Goal: Task Accomplishment & Management: Use online tool/utility

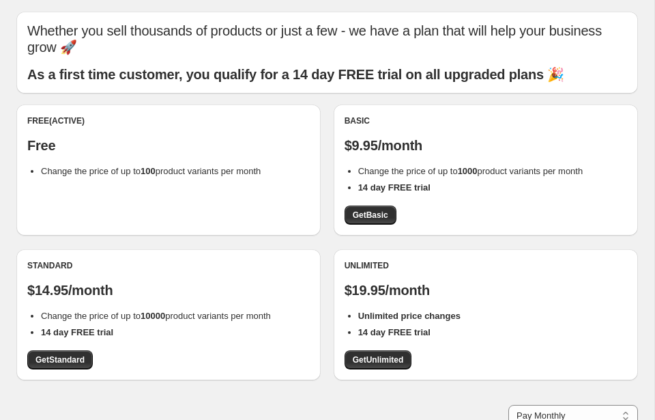
scroll to position [50, 0]
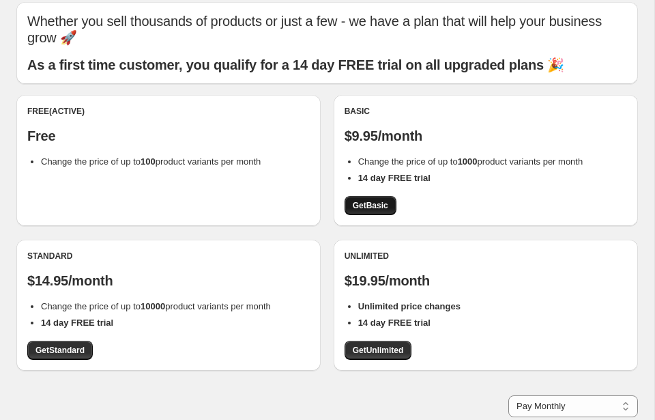
click at [384, 202] on span "Get Basic" at bounding box center [370, 205] width 35 height 11
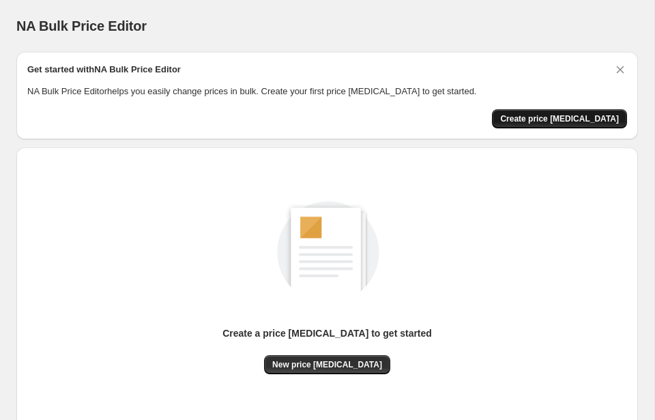
click at [549, 119] on span "Create price change job" at bounding box center [559, 118] width 119 height 11
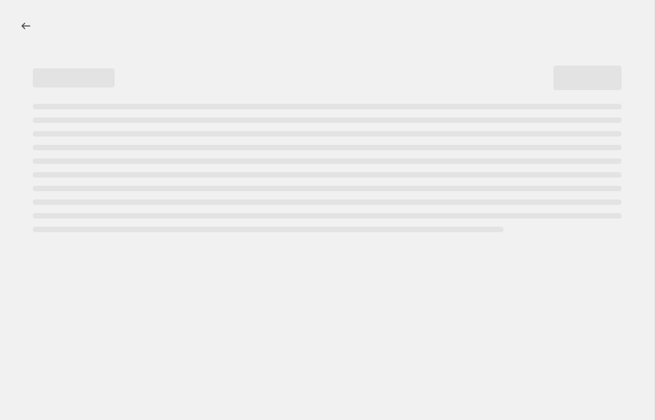
select select "percentage"
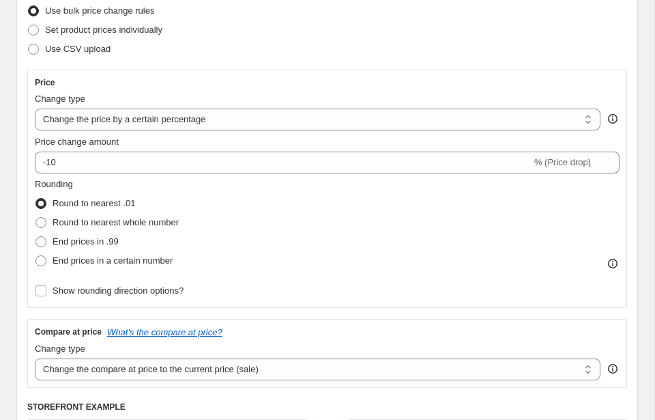
scroll to position [124, 0]
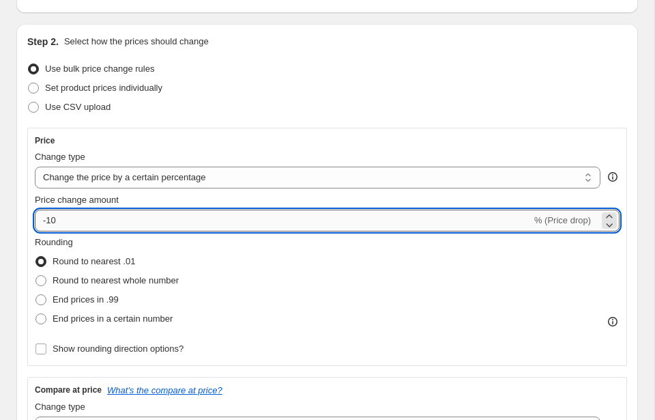
click at [137, 228] on input "-10" at bounding box center [283, 221] width 497 height 22
drag, startPoint x: 46, startPoint y: 218, endPoint x: 59, endPoint y: 218, distance: 13.0
click at [59, 218] on input "-10" at bounding box center [283, 221] width 497 height 22
type input "-35"
click at [118, 181] on select "Change the price to a certain amount Change the price by a certain amount Chang…" at bounding box center [318, 178] width 566 height 22
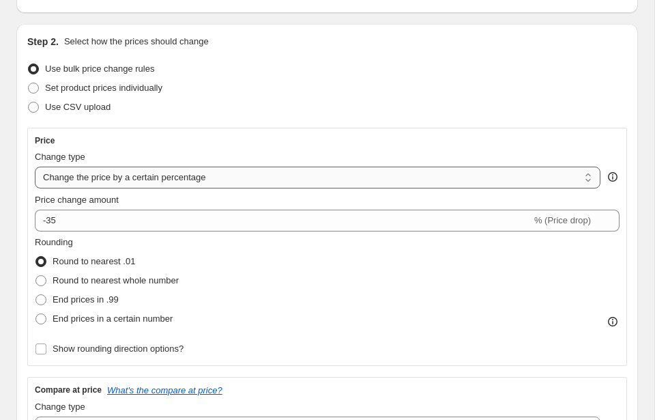
click at [141, 180] on select "Change the price to a certain amount Change the price by a certain amount Chang…" at bounding box center [318, 178] width 566 height 22
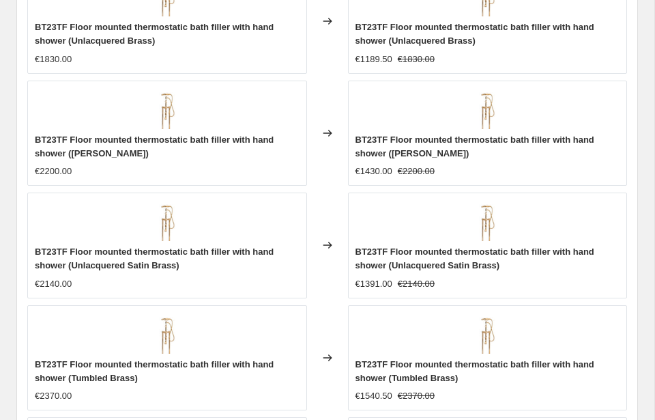
scroll to position [1373, 0]
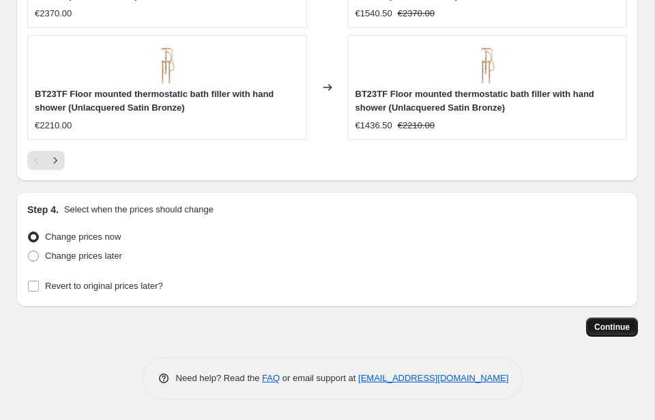
click at [601, 326] on span "Continue" at bounding box center [612, 326] width 35 height 11
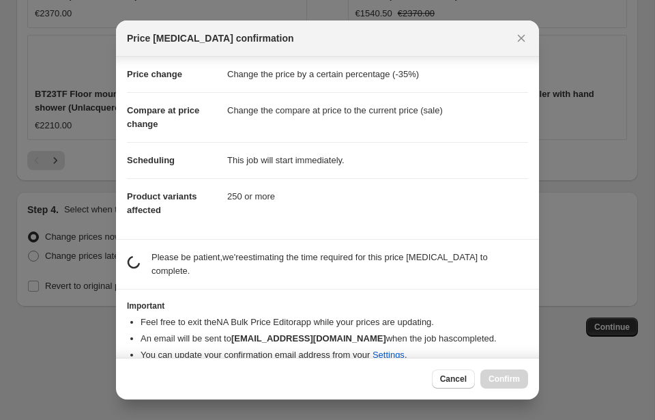
scroll to position [42, 0]
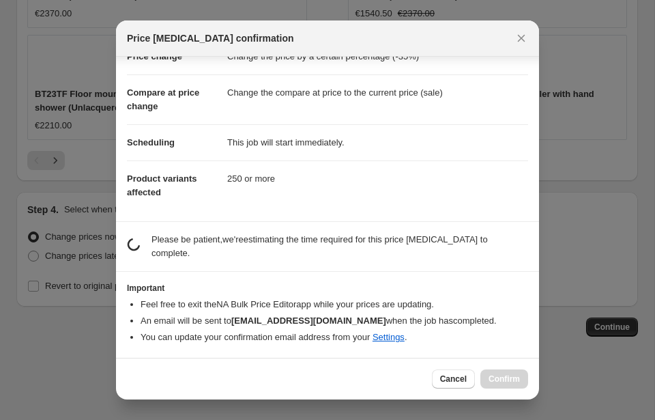
click at [358, 324] on b "[EMAIL_ADDRESS][DOMAIN_NAME]" at bounding box center [308, 320] width 155 height 10
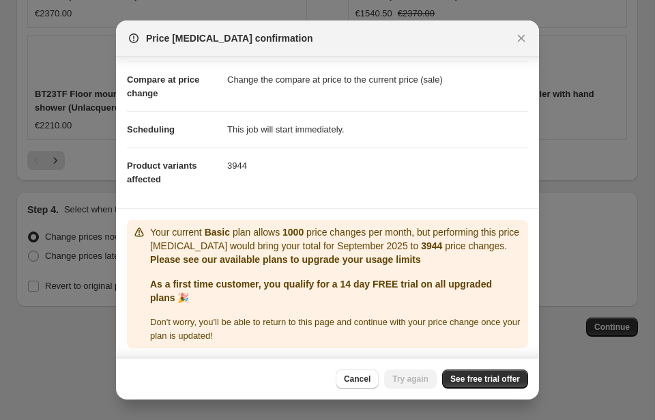
scroll to position [70, 0]
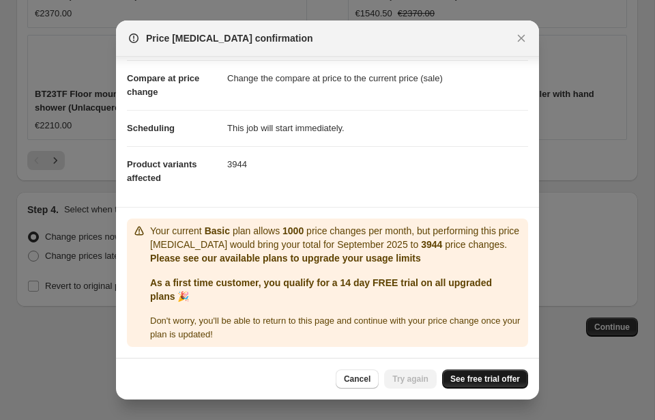
click at [459, 385] on link "See free trial offer" at bounding box center [485, 378] width 86 height 19
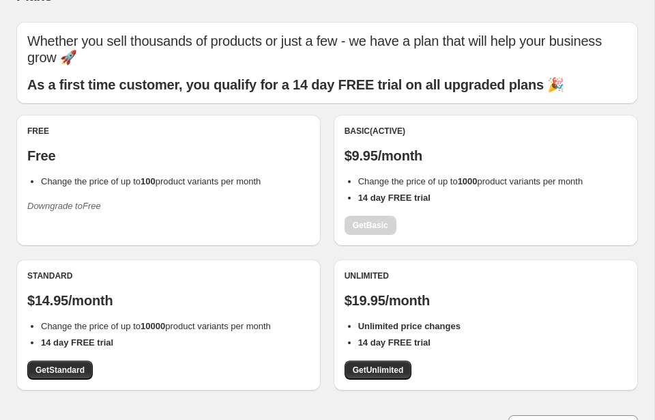
scroll to position [32, 0]
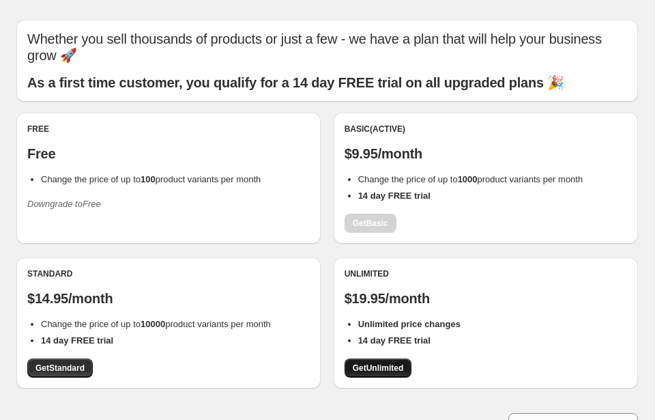
click at [397, 367] on span "Get Unlimited" at bounding box center [378, 367] width 51 height 11
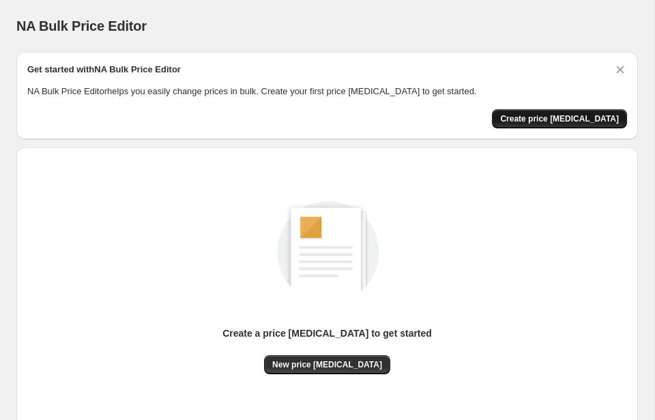
click at [547, 123] on span "Create price [MEDICAL_DATA]" at bounding box center [559, 118] width 119 height 11
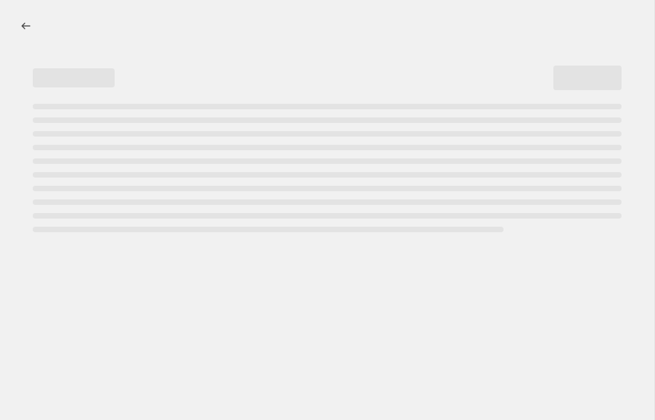
select select "percentage"
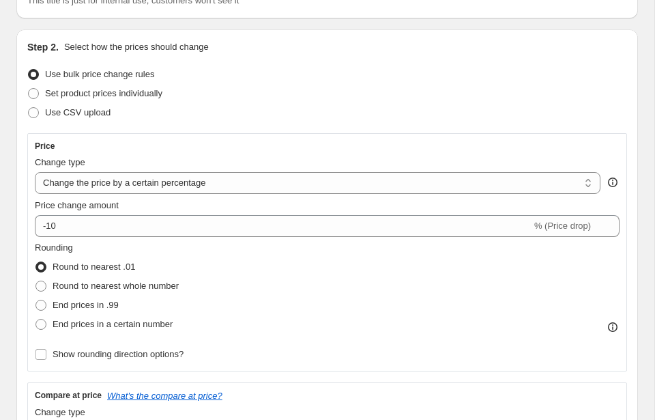
scroll to position [151, 0]
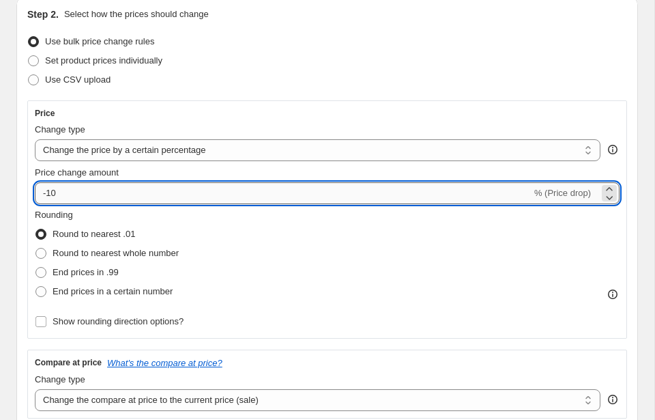
click at [185, 194] on input "-10" at bounding box center [283, 193] width 497 height 22
drag, startPoint x: 56, startPoint y: 197, endPoint x: 47, endPoint y: 197, distance: 8.9
click at [47, 197] on input "-10" at bounding box center [283, 193] width 497 height 22
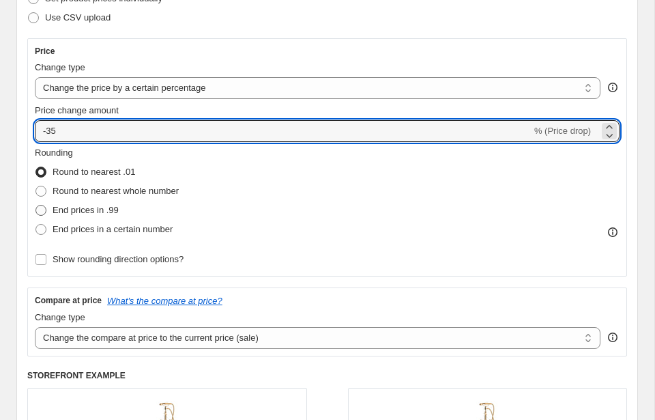
scroll to position [238, 0]
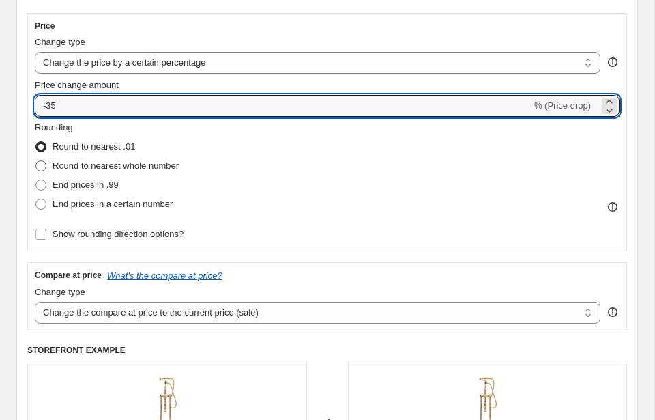
type input "-3"
type input "-40"
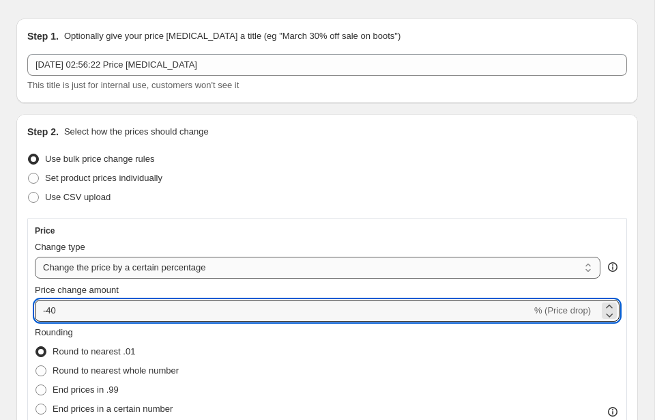
scroll to position [40, 0]
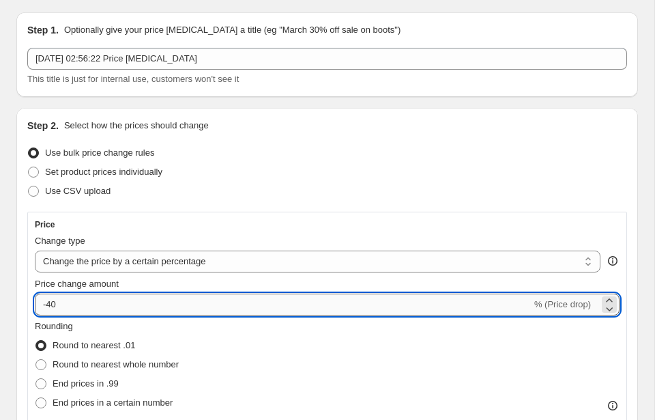
drag, startPoint x: 49, startPoint y: 305, endPoint x: 72, endPoint y: 305, distance: 22.5
click at [72, 305] on input "-40" at bounding box center [283, 305] width 497 height 22
type input "-61"
drag, startPoint x: 47, startPoint y: 306, endPoint x: 55, endPoint y: 306, distance: 8.2
click at [55, 306] on input "-61" at bounding box center [283, 305] width 497 height 22
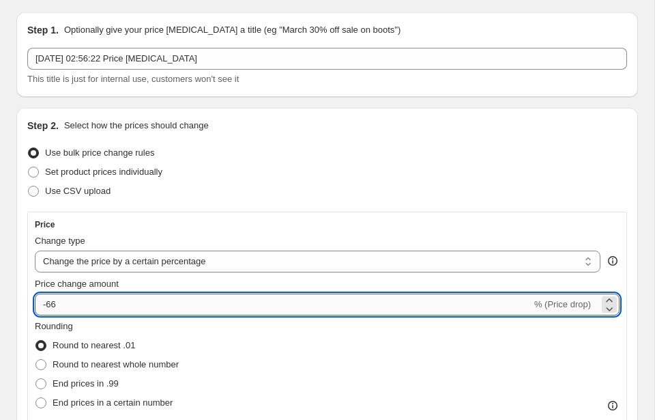
type input "-6"
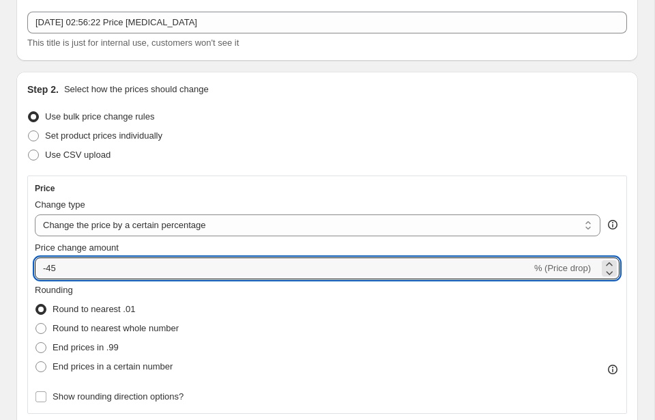
scroll to position [107, 0]
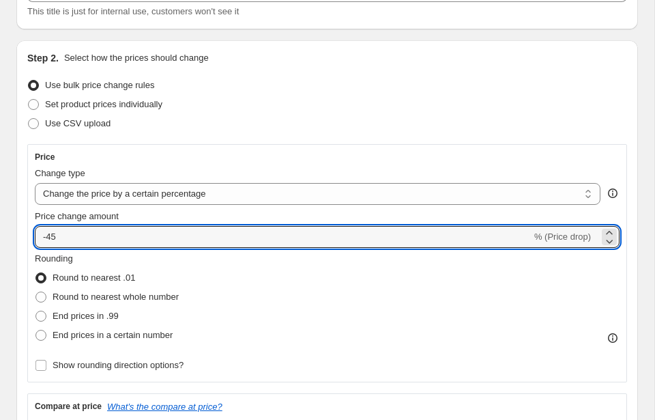
click at [635, 282] on div "Step 2. Select how the prices should change Use bulk price change rules Set pro…" at bounding box center [327, 356] width 622 height 633
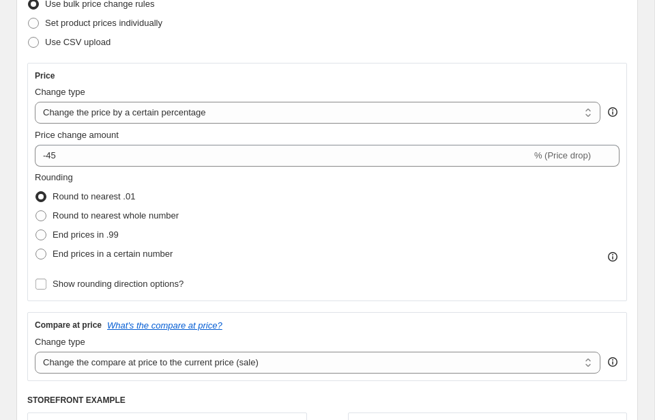
scroll to position [170, 0]
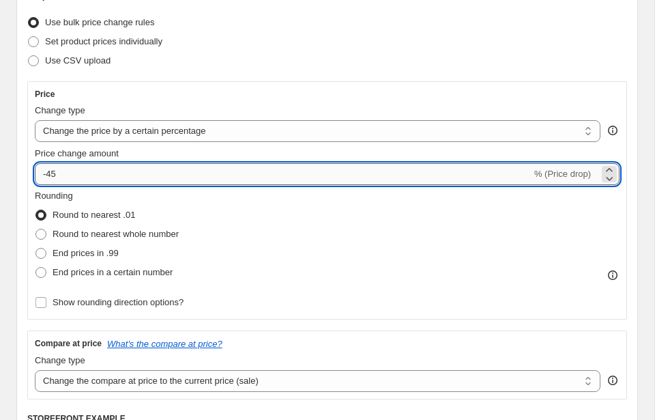
click at [60, 177] on input "-45" at bounding box center [283, 174] width 497 height 22
type input "-5"
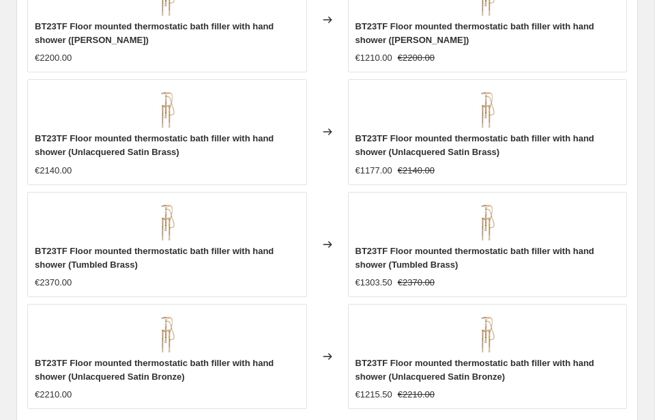
scroll to position [1373, 0]
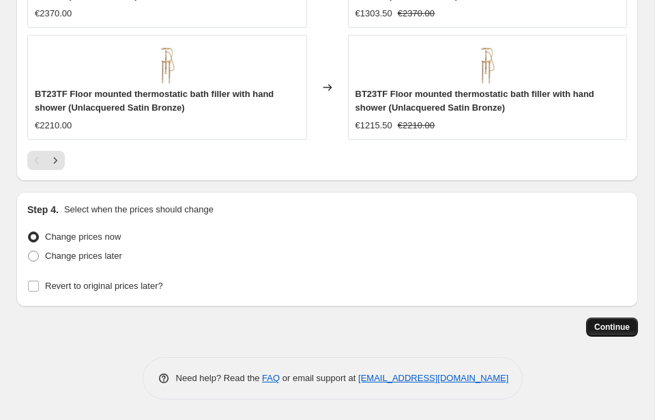
type input "-40"
click at [603, 320] on button "Continue" at bounding box center [612, 326] width 52 height 19
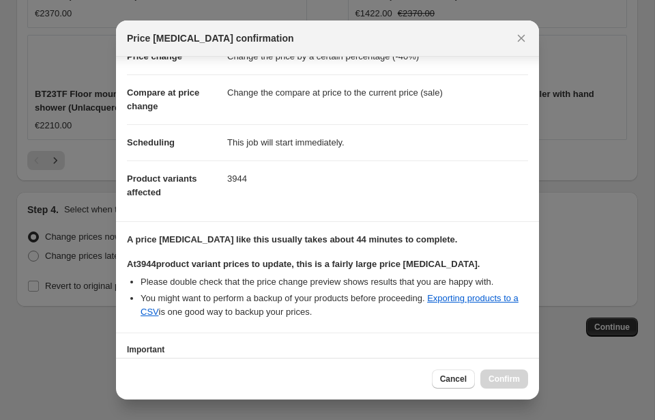
scroll to position [146, 0]
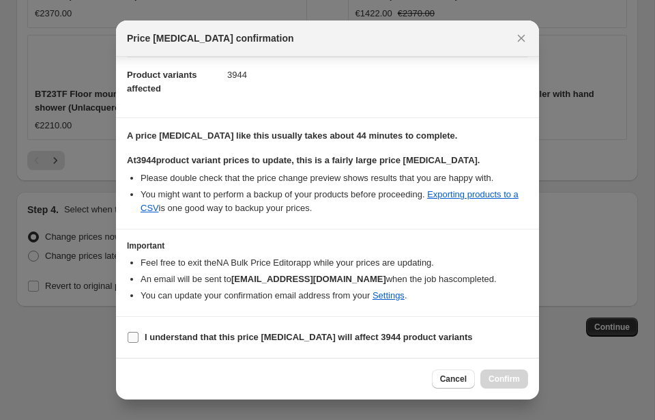
click at [184, 338] on b "I understand that this price [MEDICAL_DATA] will affect 3944 product variants" at bounding box center [309, 337] width 328 height 10
click at [139, 338] on input "I understand that this price [MEDICAL_DATA] will affect 3944 product variants" at bounding box center [133, 337] width 11 height 11
checkbox input "true"
click at [520, 384] on button "Confirm" at bounding box center [505, 378] width 48 height 19
